Goal: Check status: Check status

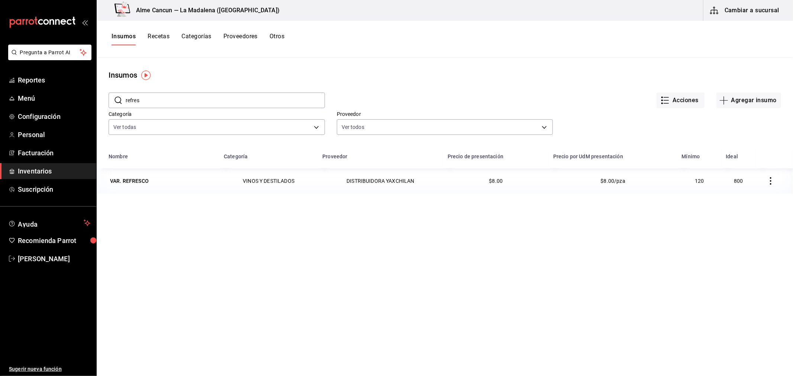
click at [51, 166] on span "Inventarios" at bounding box center [54, 171] width 72 height 10
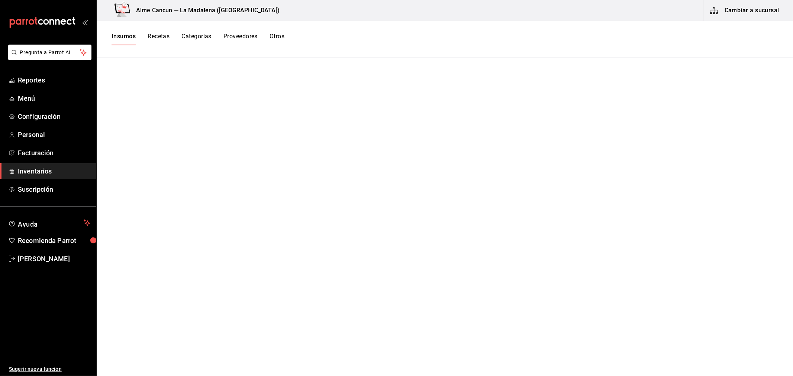
click at [115, 31] on div "Insumos Recetas Categorías Proveedores Otros" at bounding box center [445, 39] width 696 height 37
click at [115, 32] on div "Insumos Recetas Categorías Proveedores Otros" at bounding box center [445, 39] width 696 height 37
click at [126, 36] on button "Insumos" at bounding box center [124, 39] width 24 height 13
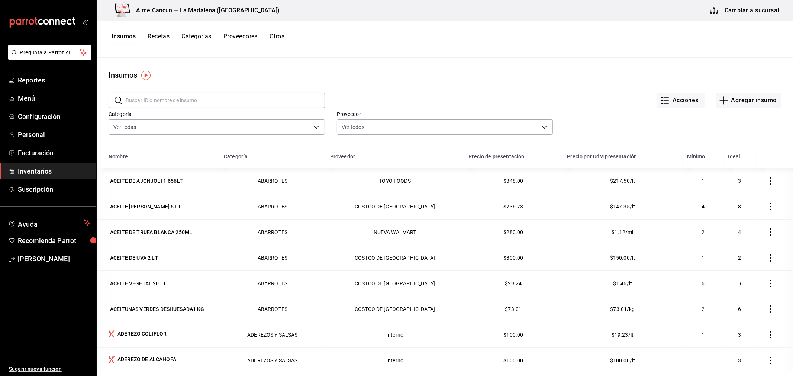
click at [281, 43] on button "Otros" at bounding box center [277, 39] width 15 height 13
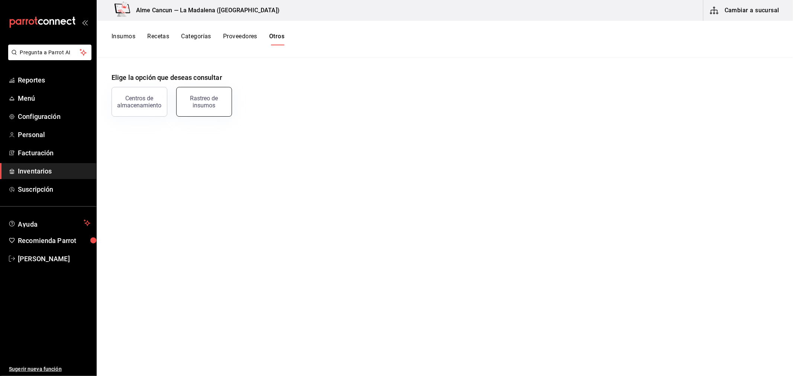
click at [212, 102] on div "Rastreo de insumos" at bounding box center [204, 102] width 46 height 14
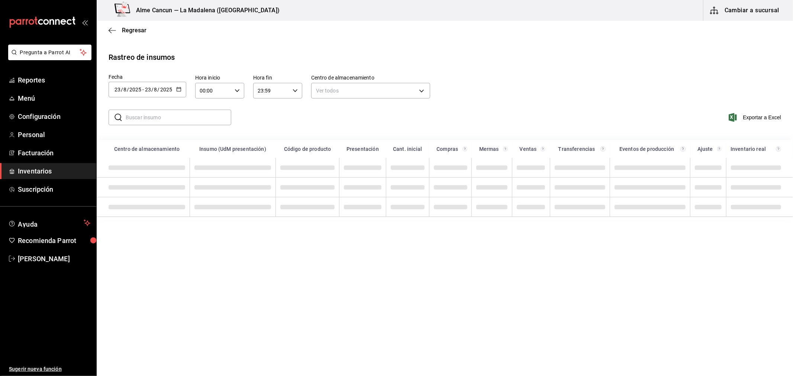
click at [162, 93] on input "2025" at bounding box center [166, 90] width 13 height 6
click at [144, 229] on li "Rango de fechas" at bounding box center [144, 230] width 70 height 17
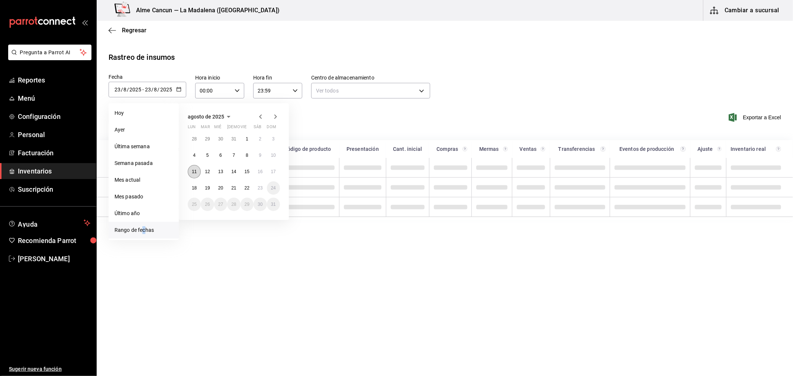
click at [200, 173] on button "11" at bounding box center [194, 171] width 13 height 13
click at [257, 187] on button "23" at bounding box center [260, 187] width 13 height 13
type input "2025-08-11"
type input "11"
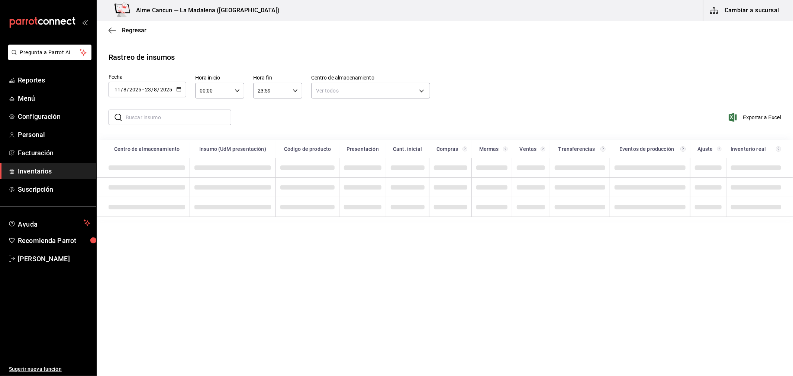
click at [193, 121] on input "text" at bounding box center [179, 117] width 106 height 15
type input "salmon"
click at [485, 105] on div "​ salmon ​ Exportar a Excel" at bounding box center [442, 120] width 702 height 39
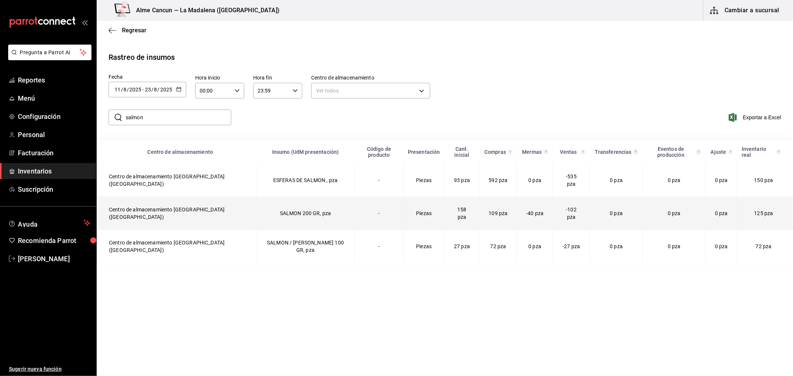
click at [445, 203] on td "158 pza" at bounding box center [462, 213] width 35 height 33
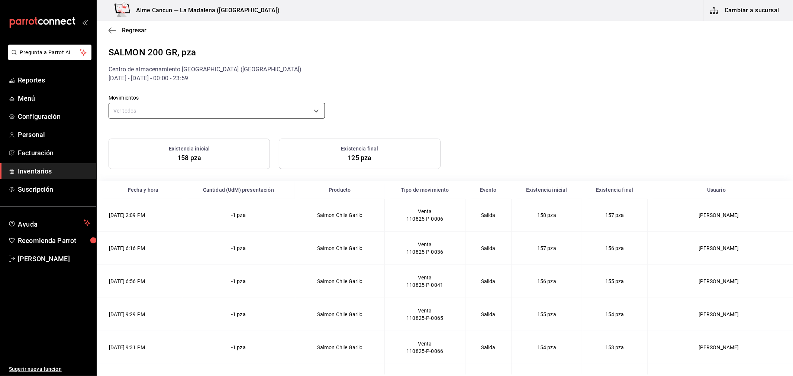
click at [177, 120] on div "Movimientos Ver todos default" at bounding box center [217, 108] width 216 height 26
click at [177, 113] on body "Pregunta a Parrot AI Reportes Menú Configuración Personal Facturación Inventari…" at bounding box center [396, 187] width 793 height 375
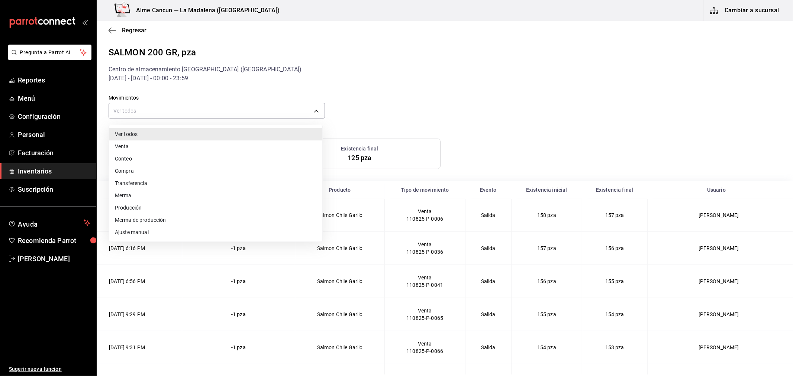
click at [154, 197] on li "Merma" at bounding box center [215, 196] width 213 height 12
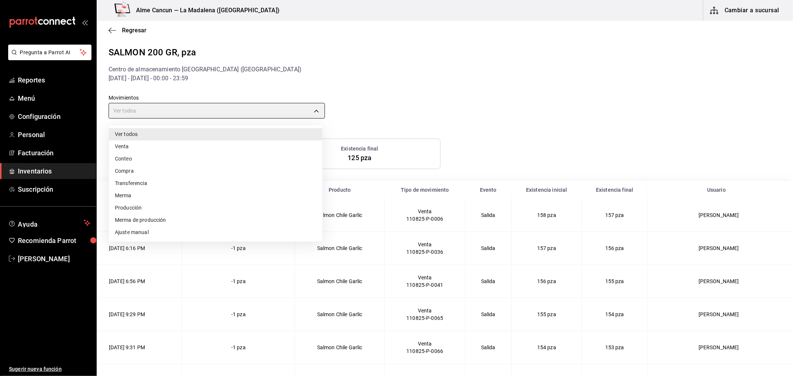
type input "LOST"
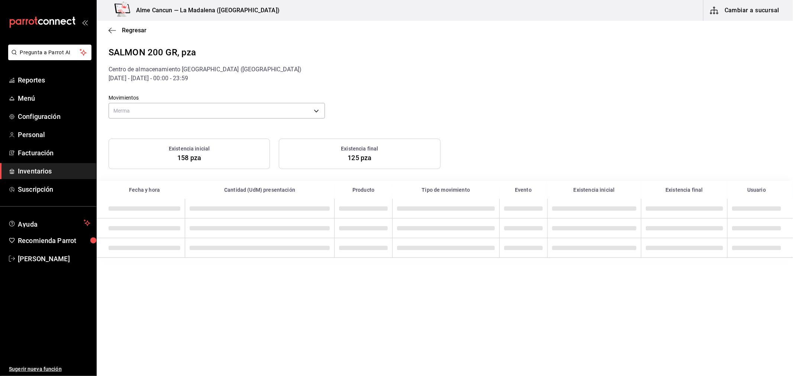
click at [438, 109] on div "Movimientos Merma LOST" at bounding box center [439, 102] width 684 height 38
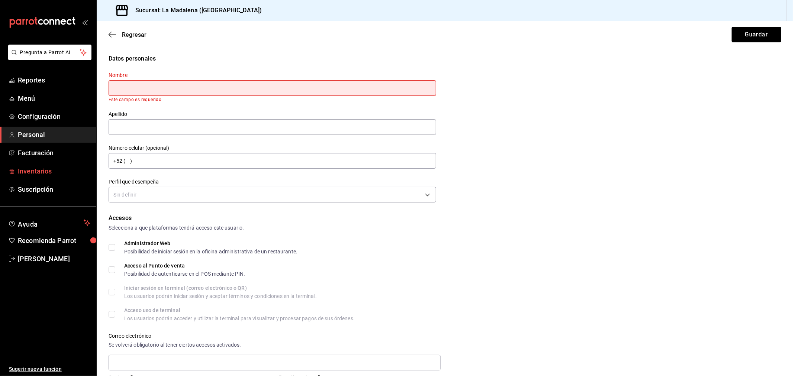
click at [42, 169] on span "Inventarios" at bounding box center [54, 171] width 72 height 10
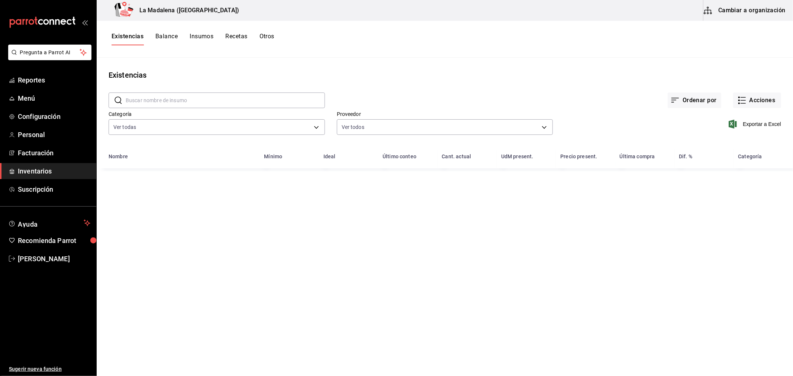
click at [267, 38] on button "Otros" at bounding box center [267, 39] width 15 height 13
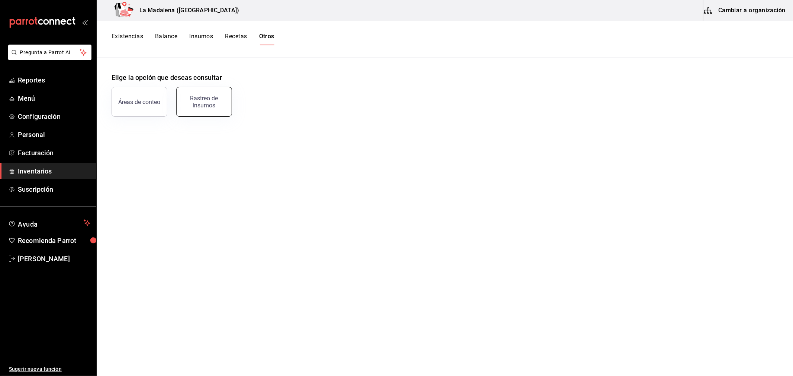
click at [211, 104] on div "Rastreo de insumos" at bounding box center [204, 102] width 46 height 14
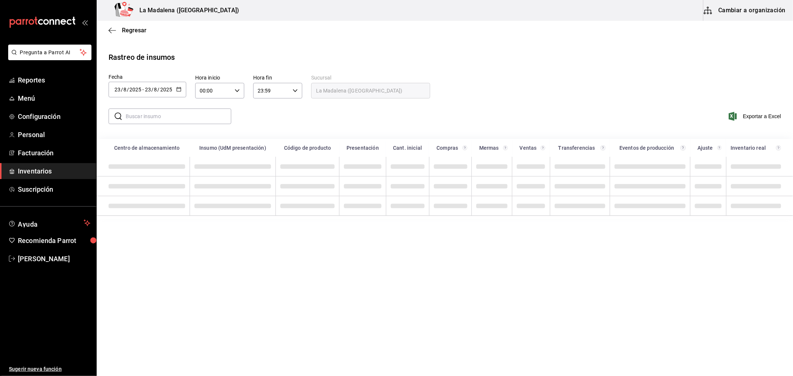
click at [175, 96] on div "2025-08-23 23 / 8 / 2025 - 2025-08-23 23 / 8 / 2025" at bounding box center [148, 90] width 78 height 16
click at [136, 228] on li "Rango de fechas" at bounding box center [144, 230] width 70 height 17
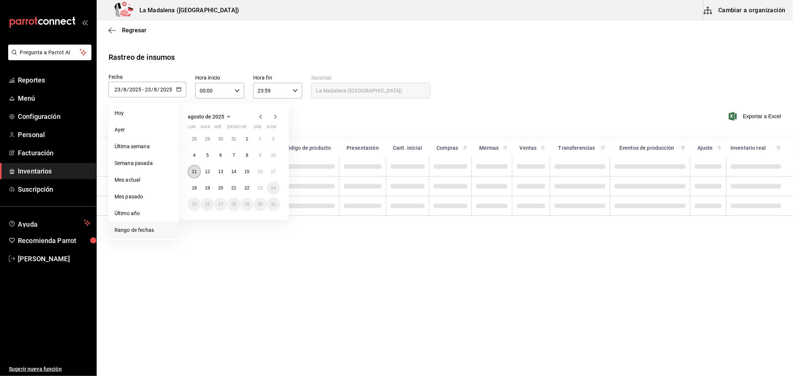
click at [196, 173] on abbr "11" at bounding box center [194, 171] width 5 height 5
click at [257, 190] on button "23" at bounding box center [260, 187] width 13 height 13
type input "2025-08-11"
type input "11"
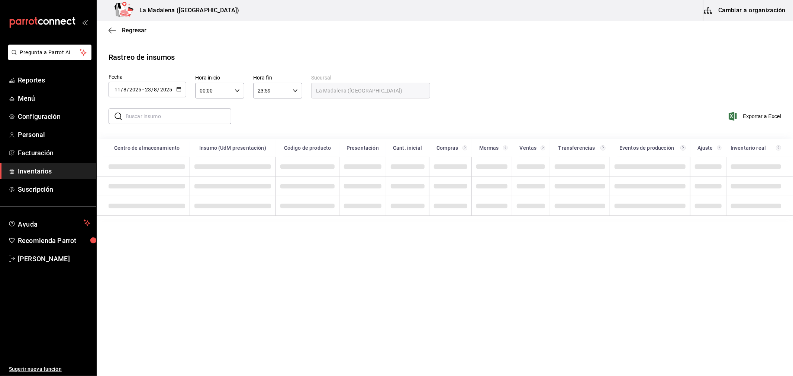
click at [200, 113] on input "text" at bounding box center [179, 116] width 106 height 15
type input "salmon"
click at [263, 121] on div "​ salmon ​ Exportar a Excel" at bounding box center [442, 121] width 702 height 30
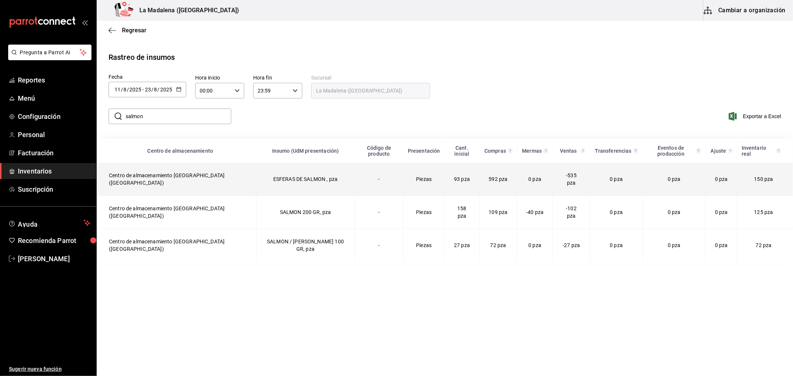
click at [404, 173] on td "Piezas" at bounding box center [423, 179] width 41 height 33
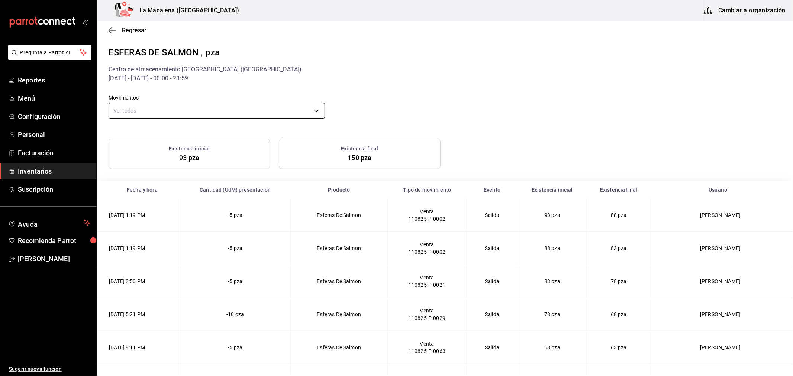
click at [163, 108] on body "Pregunta a Parrot AI Reportes Menú Configuración Personal Facturación Inventari…" at bounding box center [396, 187] width 793 height 375
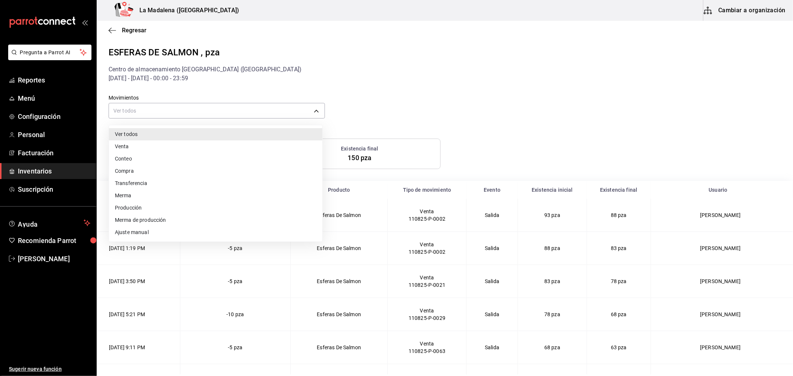
click at [161, 174] on li "Compra" at bounding box center [215, 171] width 213 height 12
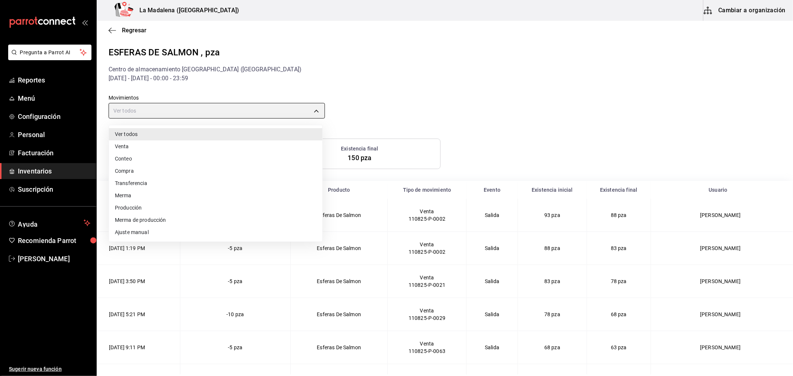
type input "PURCHASE"
